Goal: Find specific page/section: Find specific page/section

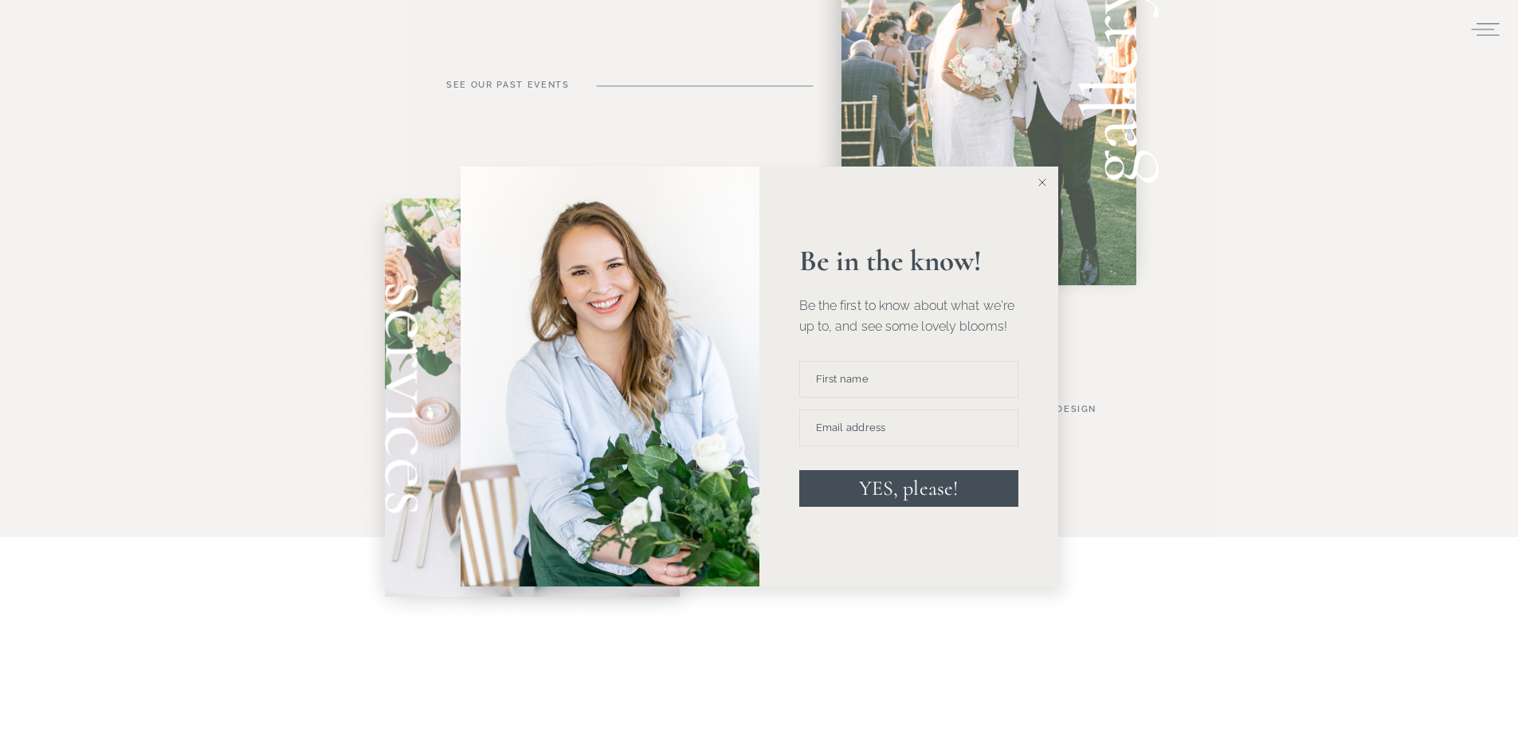
scroll to position [1036, 0]
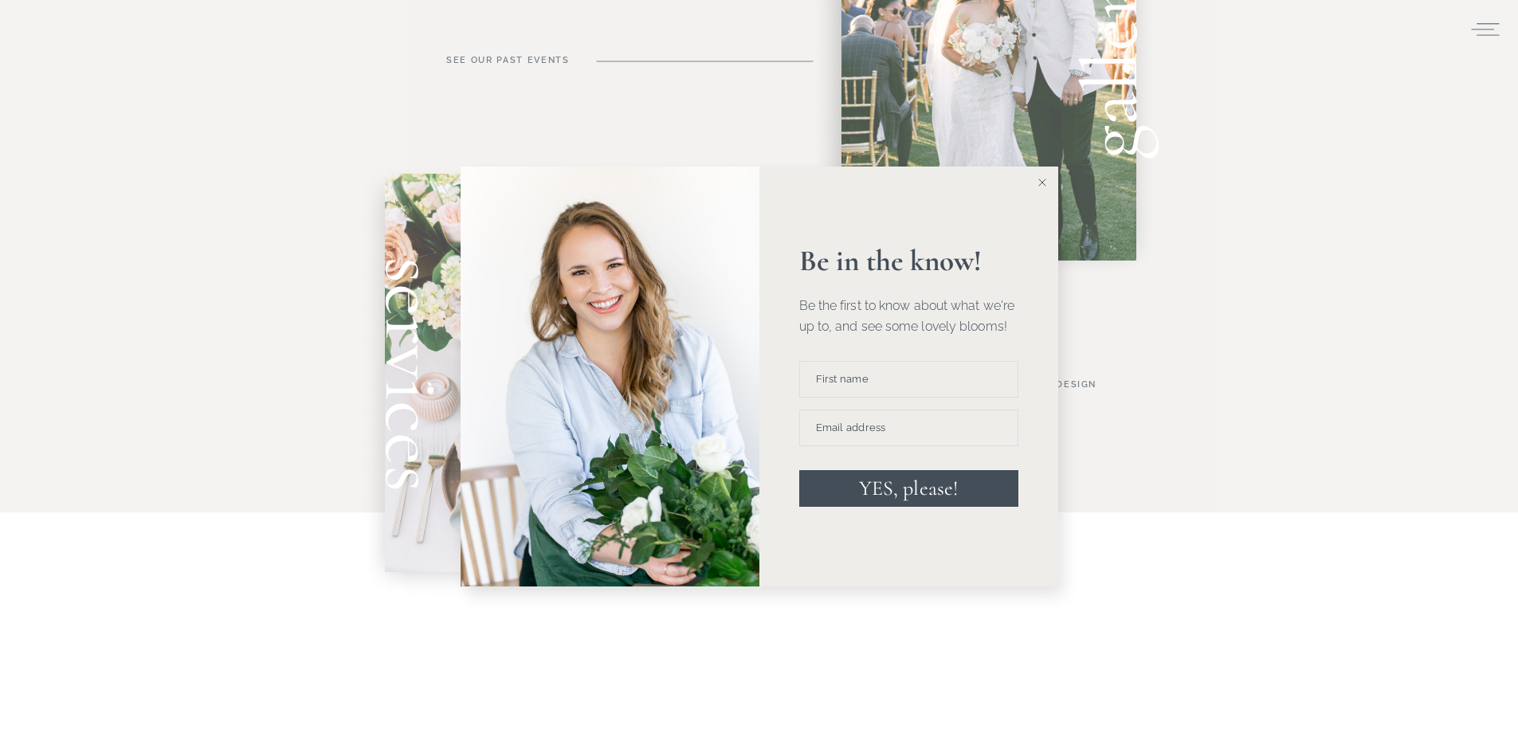
click at [1044, 182] on icon at bounding box center [1042, 182] width 8 height 8
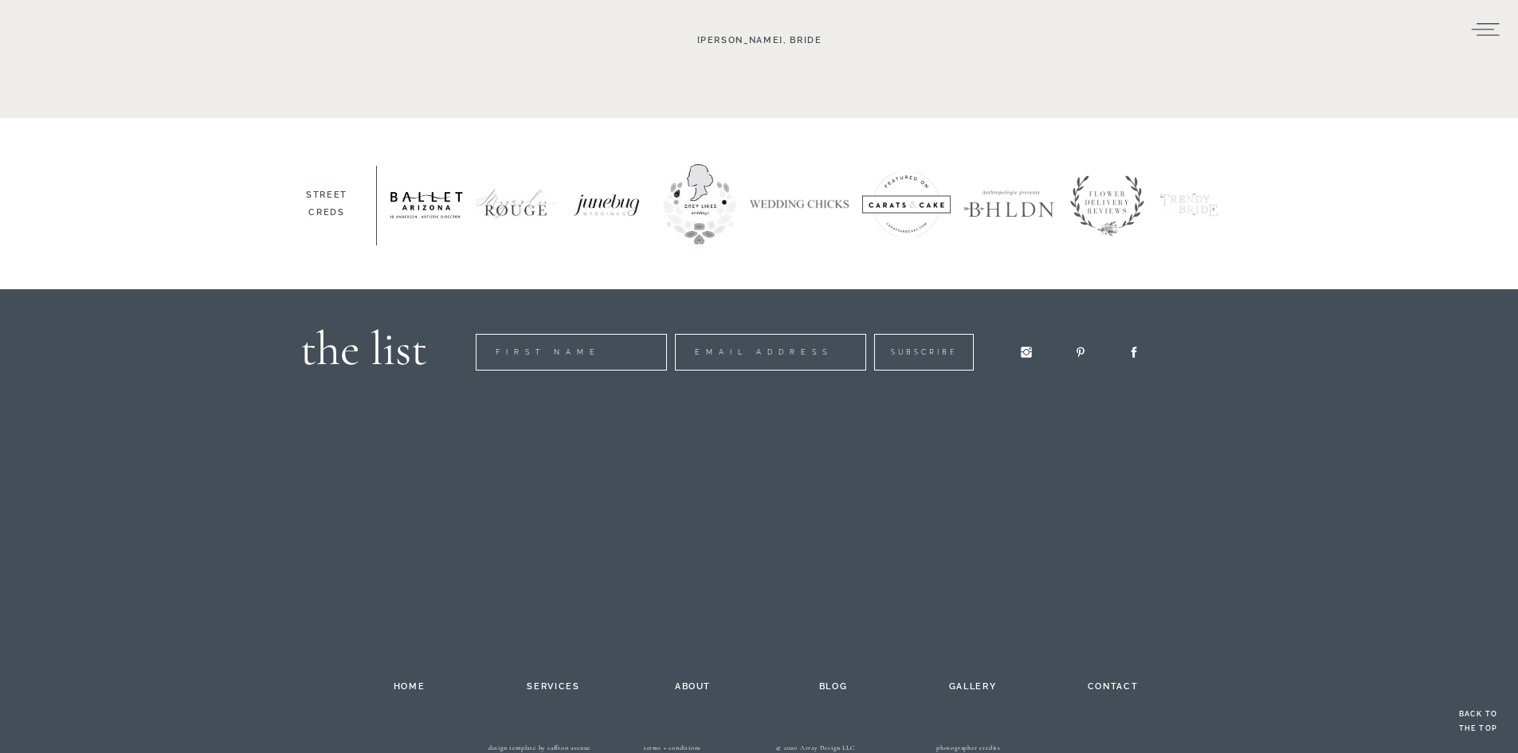
scroll to position [2477, 0]
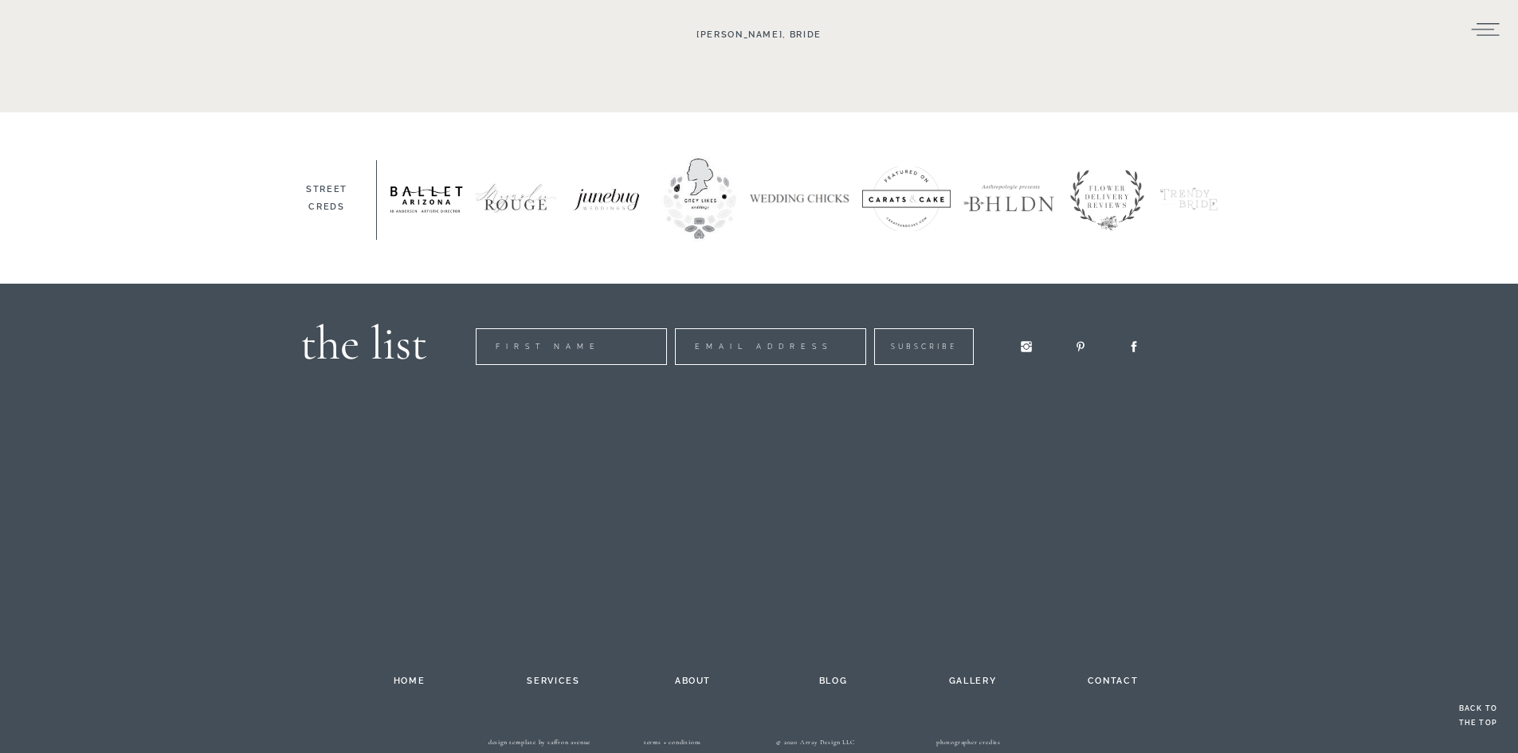
click at [1122, 680] on h2 "contact" at bounding box center [1113, 678] width 88 height 13
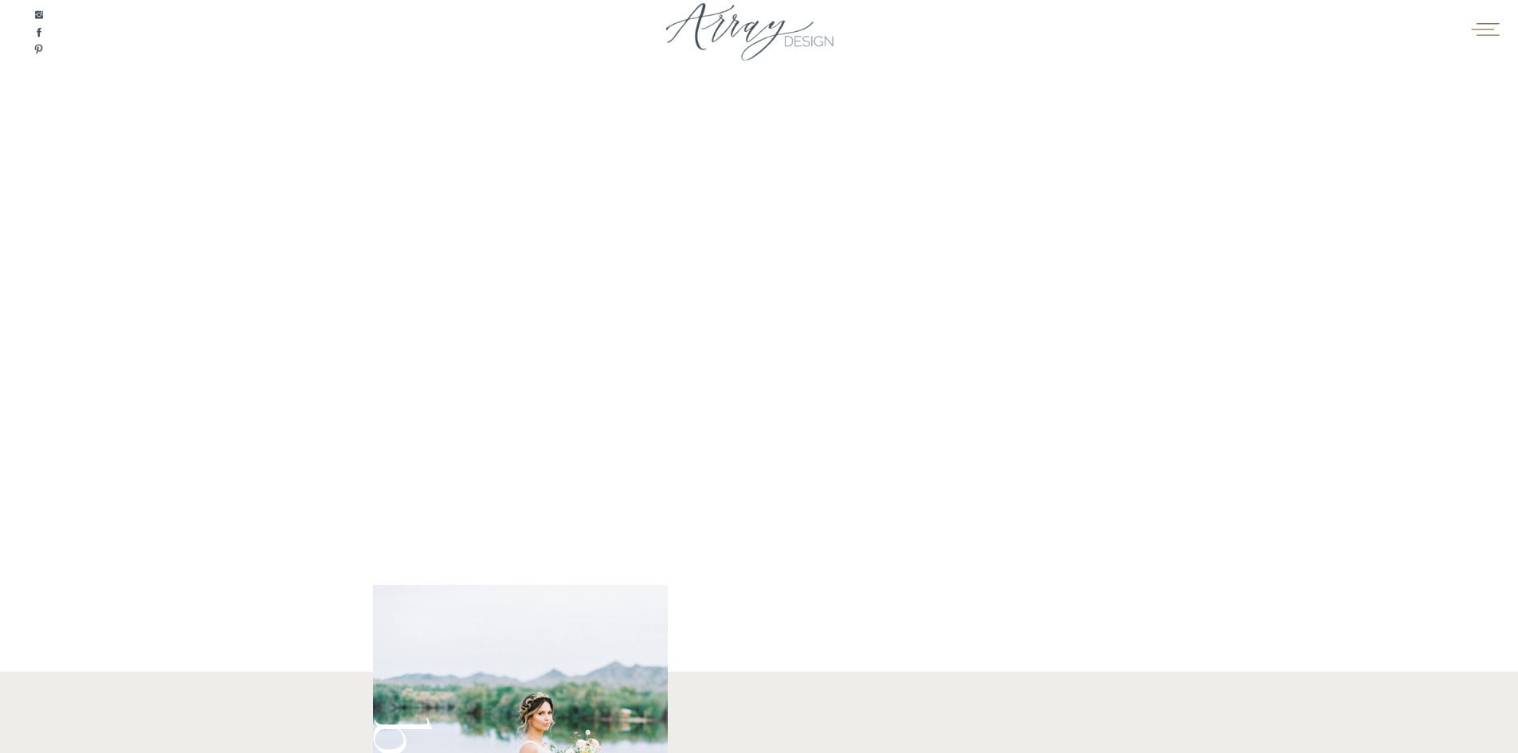
click at [1479, 27] on icon at bounding box center [1484, 29] width 31 height 24
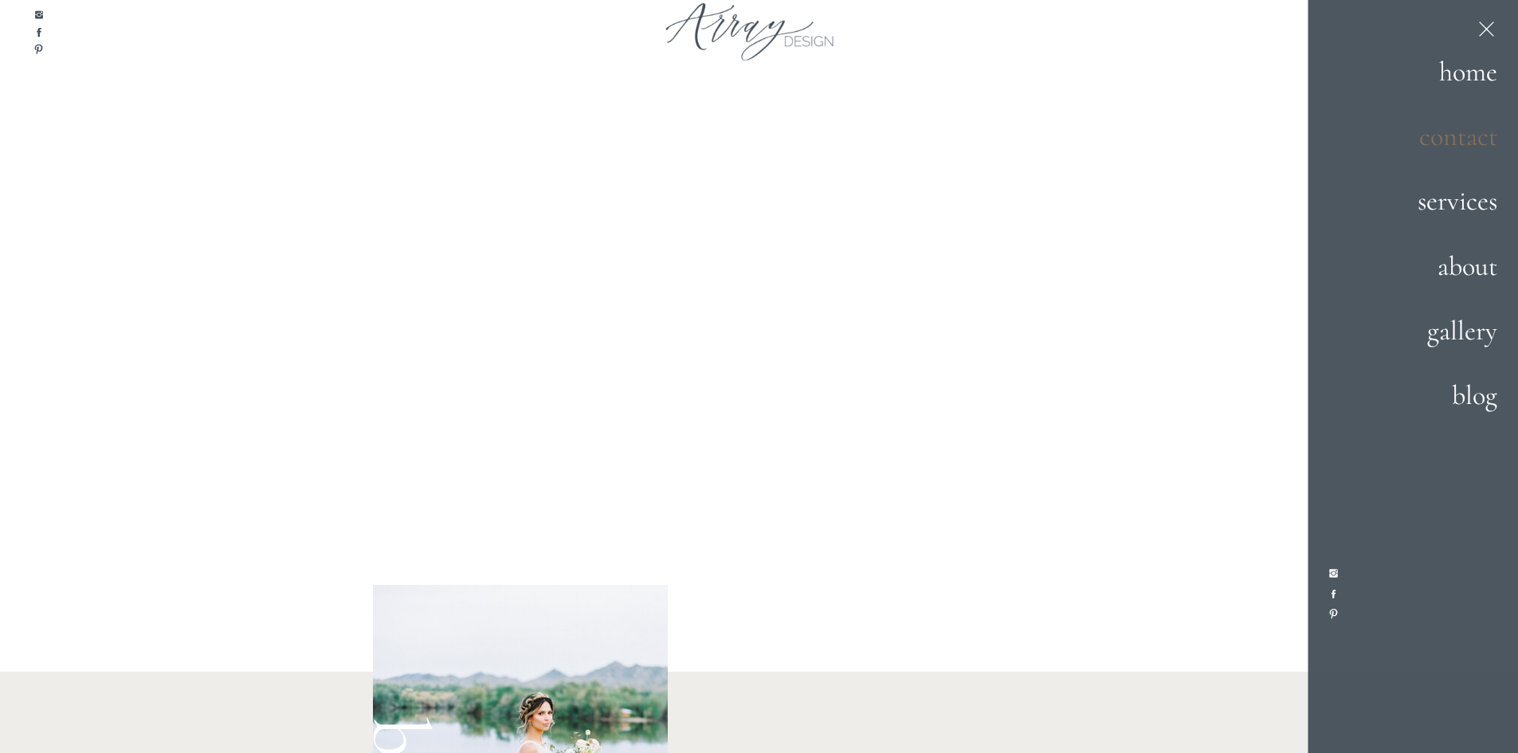
click at [1452, 130] on h2 "contact" at bounding box center [1441, 137] width 112 height 43
